Goal: Information Seeking & Learning: Learn about a topic

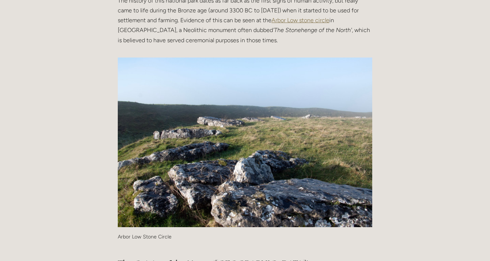
scroll to position [272, 0]
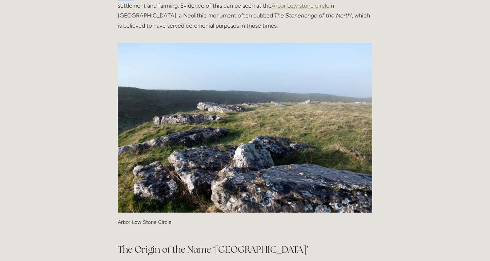
drag, startPoint x: 120, startPoint y: 78, endPoint x: 133, endPoint y: 83, distance: 13.7
click at [133, 31] on p "The history of this national park dates as far back as the first signs of human…" at bounding box center [245, 5] width 254 height 49
click at [118, 31] on p "The history of this national park dates as far back as the first signs of human…" at bounding box center [245, 5] width 254 height 49
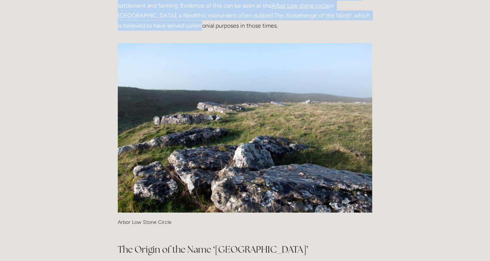
drag, startPoint x: 118, startPoint y: 79, endPoint x: 152, endPoint y: 120, distance: 53.2
click at [152, 31] on p "The history of this national park dates as far back as the first signs of human…" at bounding box center [245, 5] width 254 height 49
drag, startPoint x: 117, startPoint y: 78, endPoint x: 149, endPoint y: 125, distance: 57.1
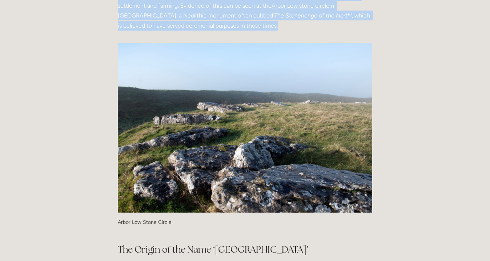
copy p "The history of this national park dates as far back as the first signs of human…"
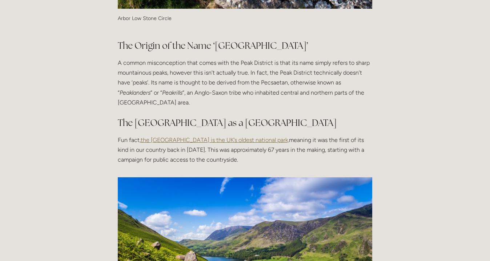
scroll to position [490, 0]
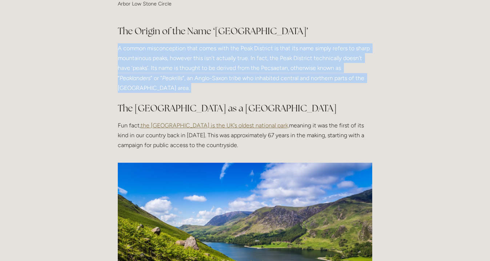
drag, startPoint x: 116, startPoint y: 140, endPoint x: 142, endPoint y: 186, distance: 53.1
click at [142, 156] on div "The Origin of the Name ‘Peak District’ A common misconception that comes with t…" at bounding box center [245, 88] width 267 height 138
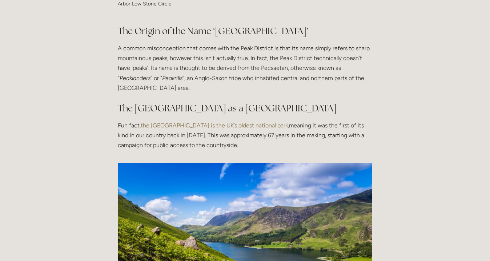
click at [101, 150] on main "Guest User [DATE] The History behind The [GEOGRAPHIC_DATA] Guest User [DATE] At…" at bounding box center [245, 249] width 371 height 1202
drag, startPoint x: 116, startPoint y: 139, endPoint x: 126, endPoint y: 148, distance: 13.4
click at [126, 148] on div "The Origin of the Name ‘Peak District’ A common misconception that comes with t…" at bounding box center [245, 88] width 267 height 138
click at [121, 93] on p "A common misconception that comes with the Peak District is that its name simpl…" at bounding box center [245, 67] width 254 height 49
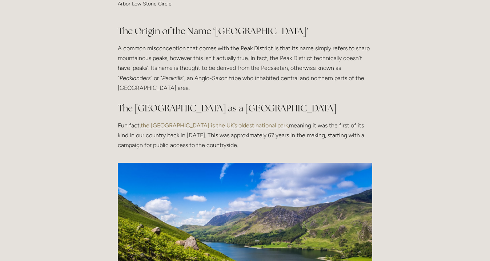
click at [117, 139] on div "The Origin of the Name ‘Peak District’ A common misconception that comes with t…" at bounding box center [245, 88] width 267 height 138
click at [104, 147] on main "Guest User [DATE] The History behind The [GEOGRAPHIC_DATA] Guest User [DATE] At…" at bounding box center [245, 249] width 371 height 1202
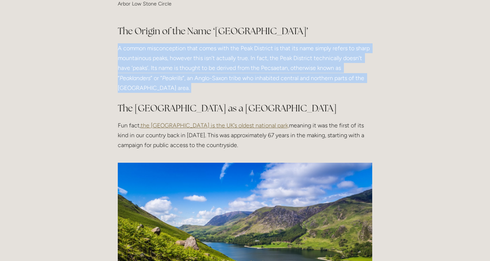
drag, startPoint x: 117, startPoint y: 141, endPoint x: 156, endPoint y: 191, distance: 63.4
click at [156, 156] on div "The Origin of the Name ‘Peak District’ A common misconception that comes with t…" at bounding box center [245, 88] width 267 height 138
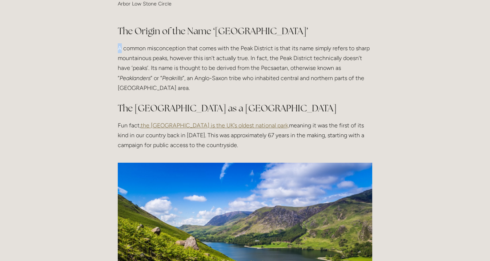
click at [118, 93] on p "A common misconception that comes with the Peak District is that its name simpl…" at bounding box center [245, 67] width 254 height 49
click at [105, 147] on main "Guest User [DATE] The History behind The [GEOGRAPHIC_DATA] Guest User [DATE] At…" at bounding box center [245, 249] width 371 height 1202
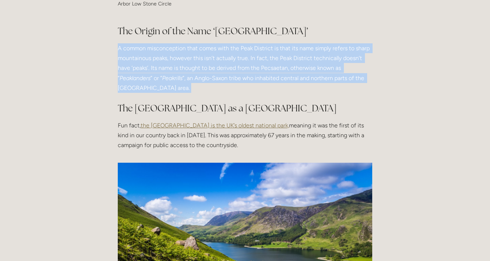
drag, startPoint x: 117, startPoint y: 142, endPoint x: 149, endPoint y: 186, distance: 54.6
click at [149, 156] on div "The Origin of the Name ‘Peak District’ A common misconception that comes with t…" at bounding box center [245, 88] width 267 height 138
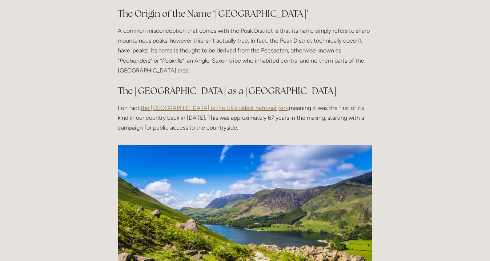
scroll to position [509, 0]
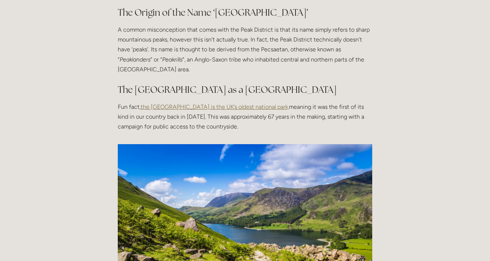
click at [118, 74] on p "A common misconception that comes with the Peak District is that its name simpl…" at bounding box center [245, 49] width 254 height 49
click at [98, 133] on main "Guest User [DATE] The History behind The [GEOGRAPHIC_DATA] Guest User [DATE] At…" at bounding box center [245, 230] width 371 height 1202
click at [120, 74] on p "A common misconception that comes with the Peak District is that its name simpl…" at bounding box center [245, 49] width 254 height 49
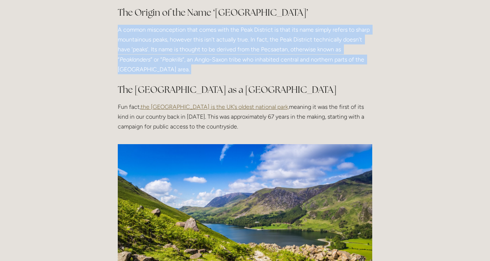
drag, startPoint x: 120, startPoint y: 119, endPoint x: 152, endPoint y: 165, distance: 55.6
click at [152, 74] on p "A common misconception that comes with the Peak District is that its name simpl…" at bounding box center [245, 49] width 254 height 49
copy p "A common misconception that comes with the Peak District is that its name simpl…"
click at [165, 63] on em "Peakrills" at bounding box center [172, 59] width 20 height 7
click at [141, 74] on p "A common misconception that comes with the Peak District is that its name simpl…" at bounding box center [245, 49] width 254 height 49
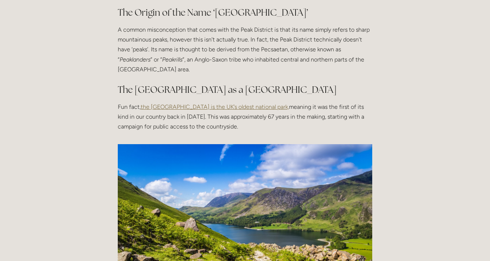
click at [141, 74] on p "A common misconception that comes with the Peak District is that its name simpl…" at bounding box center [245, 49] width 254 height 49
click at [98, 145] on main "Guest User [DATE] The History behind The [GEOGRAPHIC_DATA] Guest User [DATE] At…" at bounding box center [245, 230] width 371 height 1202
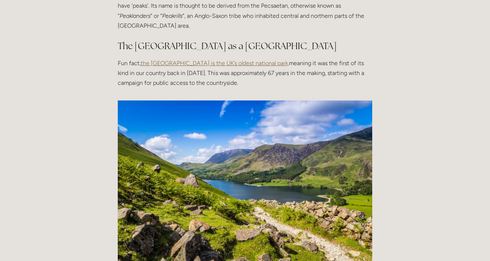
scroll to position [567, 0]
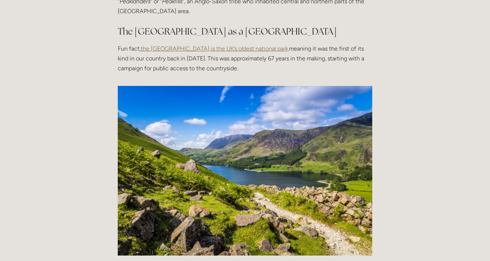
drag, startPoint x: 142, startPoint y: 140, endPoint x: 150, endPoint y: 142, distance: 9.0
click at [150, 52] on span "the [GEOGRAPHIC_DATA] is the UK’s oldest national park," at bounding box center [215, 48] width 148 height 7
click at [115, 80] on div "The Origin of the Name ‘Peak District’ A common misconception that comes with t…" at bounding box center [245, 11] width 267 height 138
click at [119, 73] on p "Fun fact, the Peak District is the UK’s oldest national park, meaning it was th…" at bounding box center [245, 59] width 254 height 30
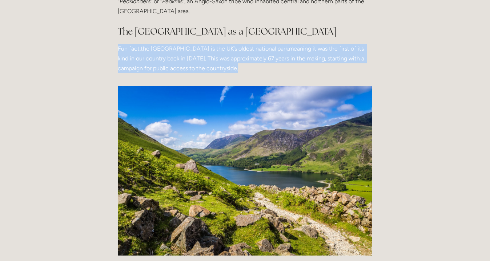
click at [122, 73] on p "Fun fact, the Peak District is the UK’s oldest national park, meaning it was th…" at bounding box center [245, 59] width 254 height 30
copy div "Fun fact, the Peak District is the UK’s oldest national park, meaning it was th…"
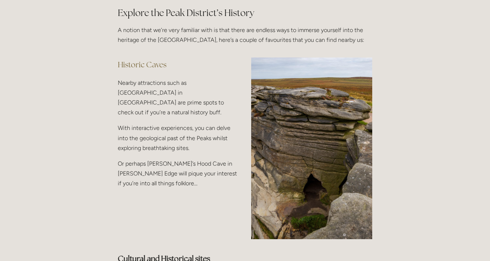
scroll to position [843, 0]
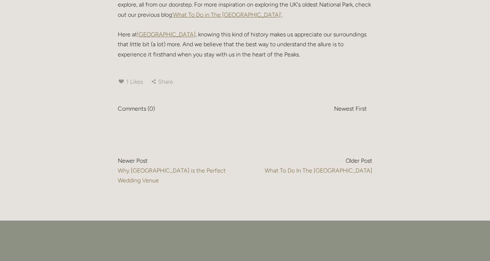
scroll to position [1149, 0]
